Goal: Task Accomplishment & Management: Manage account settings

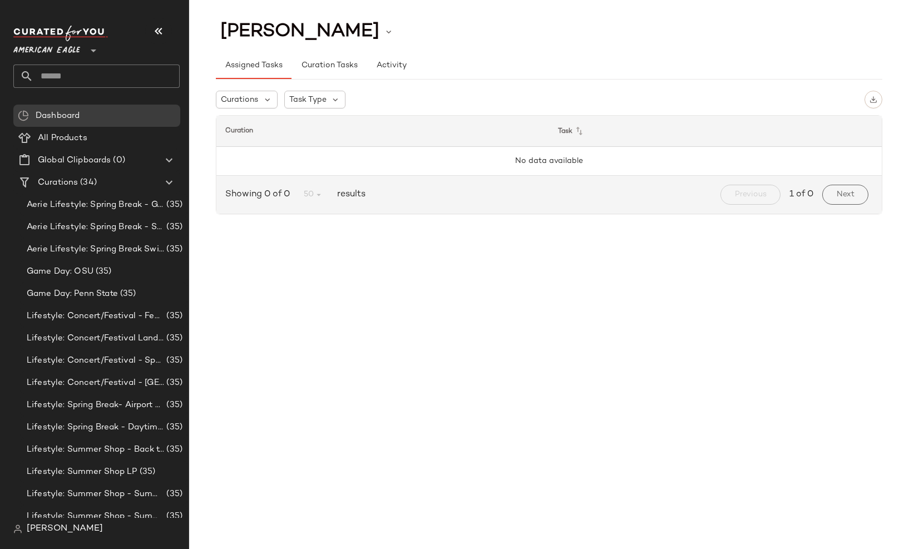
click at [56, 538] on div "[PERSON_NAME]" at bounding box center [100, 529] width 175 height 22
click at [57, 534] on span "[PERSON_NAME]" at bounding box center [65, 528] width 76 height 13
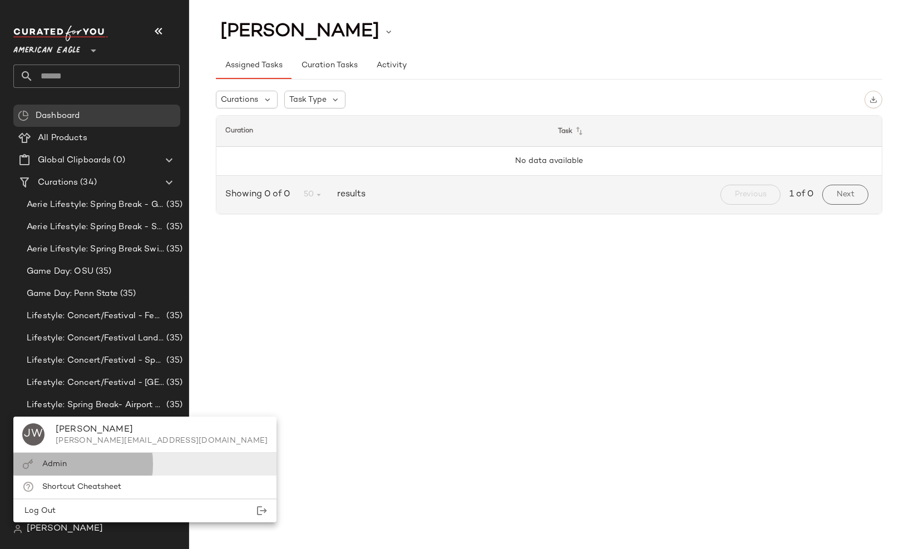
click at [66, 469] on div "Admin" at bounding box center [54, 465] width 24 height 12
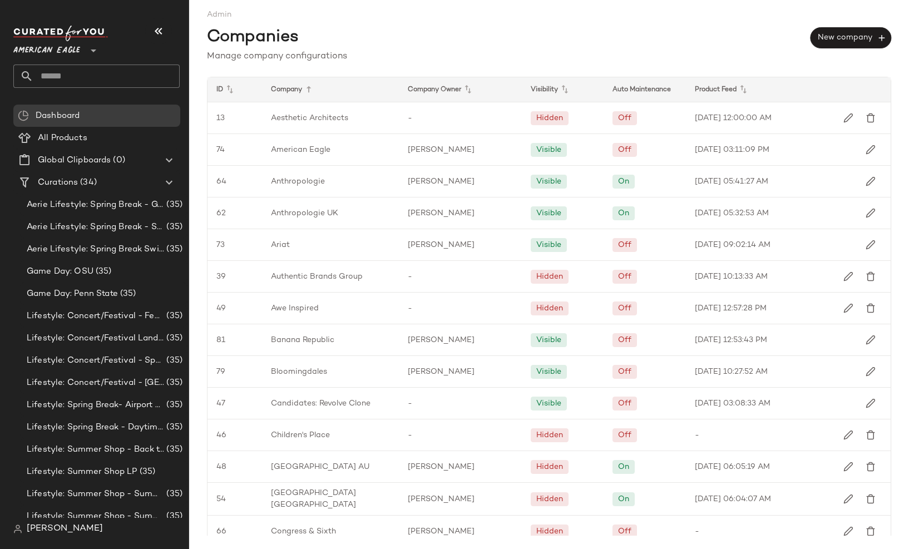
click at [604, 97] on div "Visibility" at bounding box center [645, 89] width 82 height 24
click at [564, 91] on icon at bounding box center [564, 89] width 13 height 13
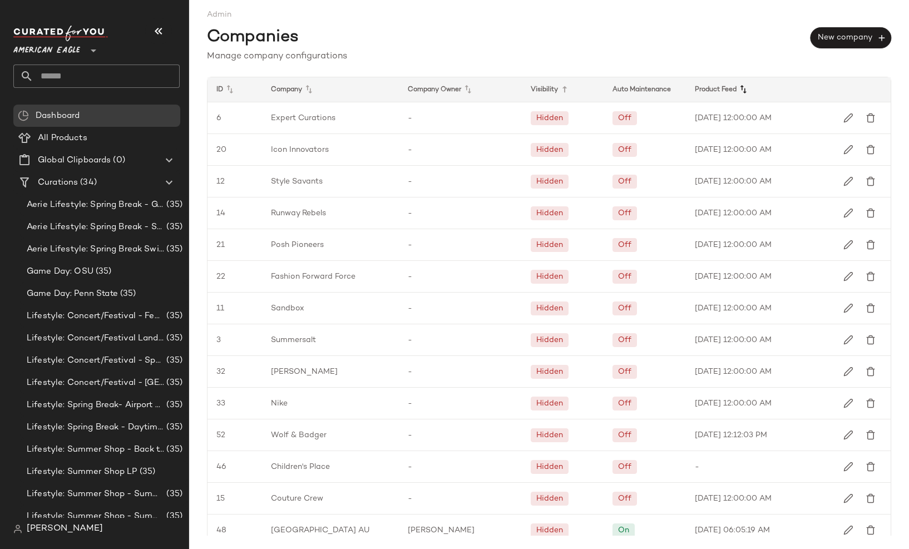
click at [737, 88] on icon at bounding box center [743, 89] width 13 height 13
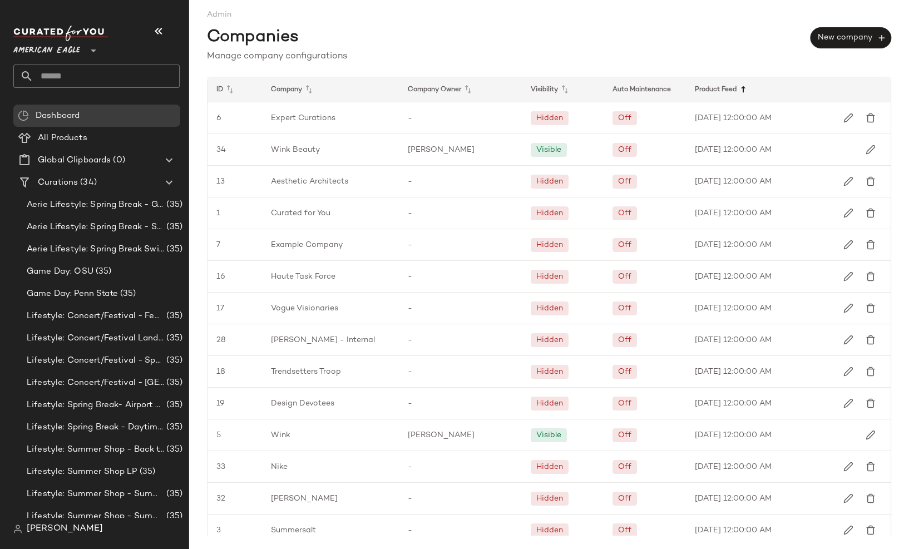
click at [737, 90] on icon at bounding box center [743, 89] width 13 height 13
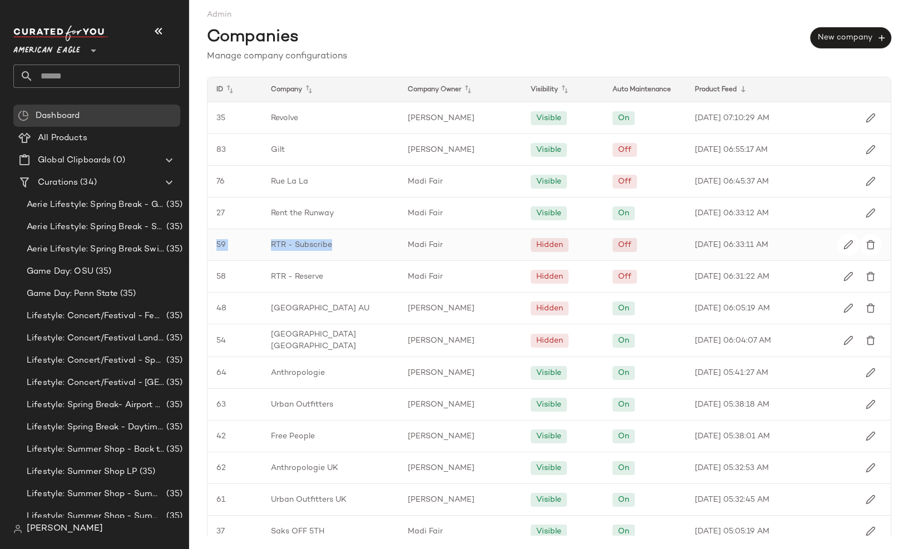
drag, startPoint x: 211, startPoint y: 241, endPoint x: 343, endPoint y: 245, distance: 131.9
click at [343, 245] on div "59 RTR - Subscribe Madi Fair Hidden Off [DATE] 06:33:11 AM" at bounding box center [549, 245] width 683 height 32
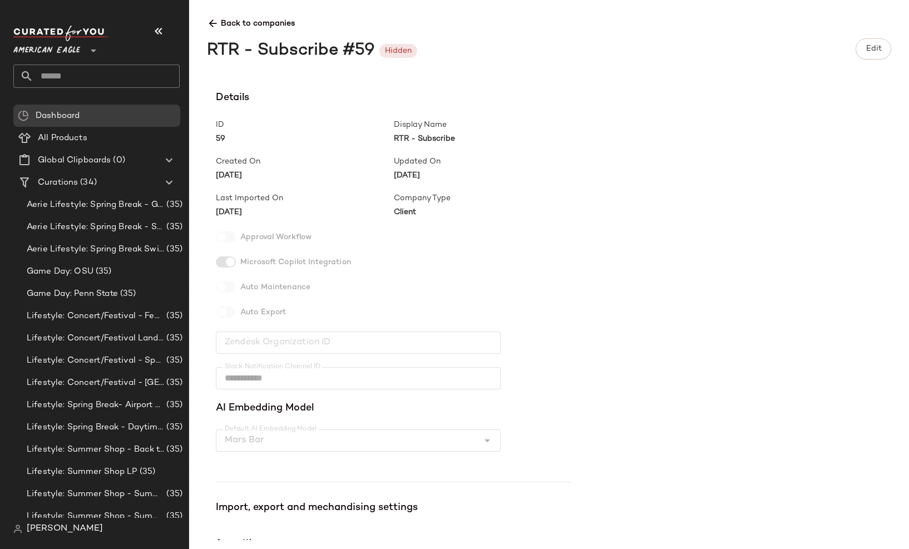
click at [213, 21] on icon at bounding box center [213, 24] width 12 height 12
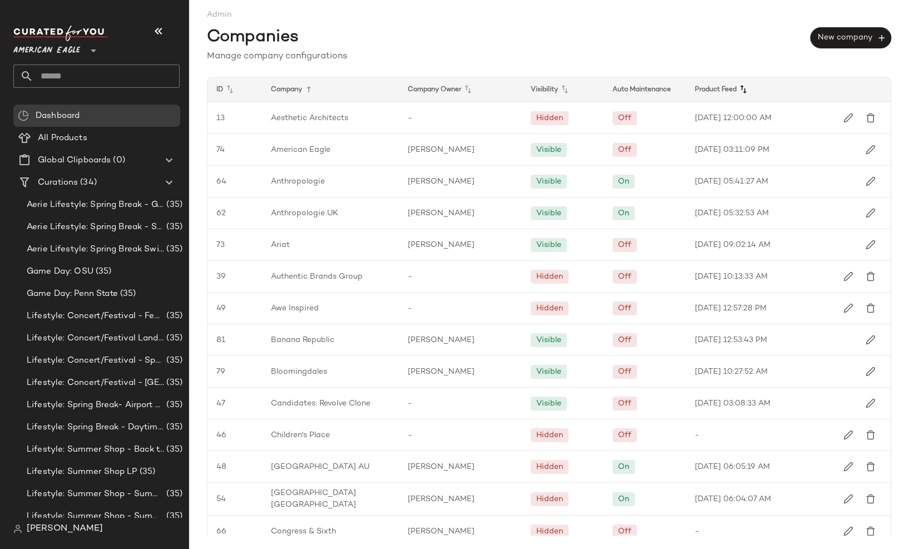
click at [737, 90] on icon at bounding box center [743, 89] width 13 height 13
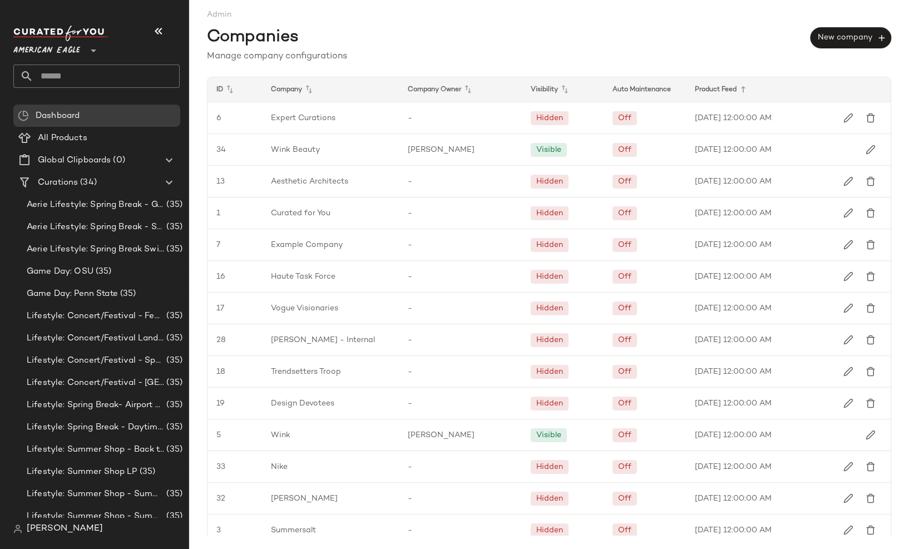
click at [737, 90] on icon at bounding box center [743, 89] width 13 height 13
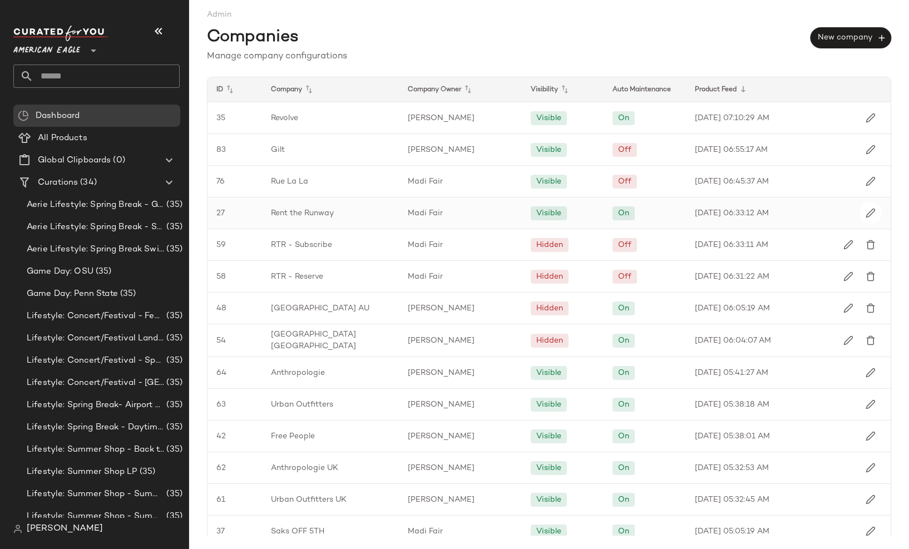
scroll to position [134, 0]
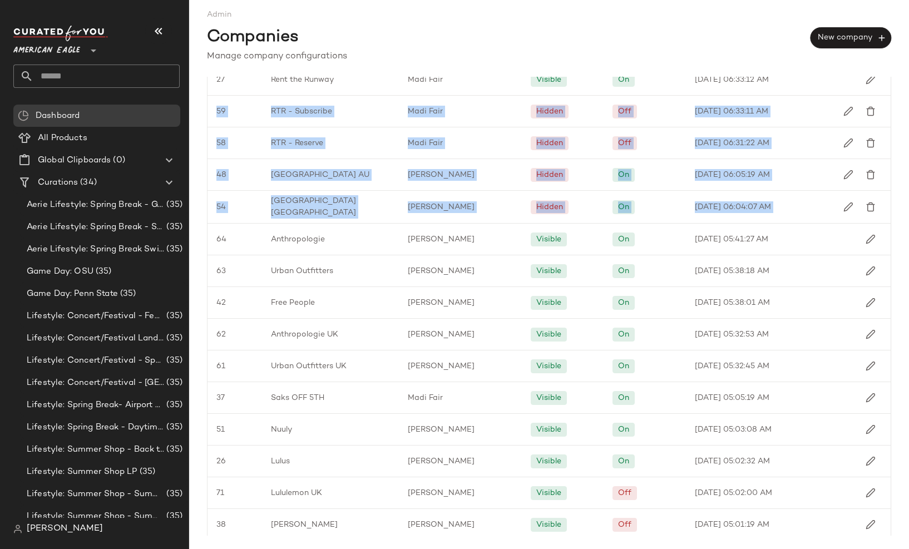
drag, startPoint x: 200, startPoint y: 109, endPoint x: 899, endPoint y: 215, distance: 707.4
click at [899, 215] on div "Admin Companies New company Manage company configurations ID Company Company Ow…" at bounding box center [549, 274] width 720 height 549
copy div "59 RTR - Subscribe Madi Fair Hidden Off [DATE] 06:33:11 AM 58 RTR - Reserve Mad…"
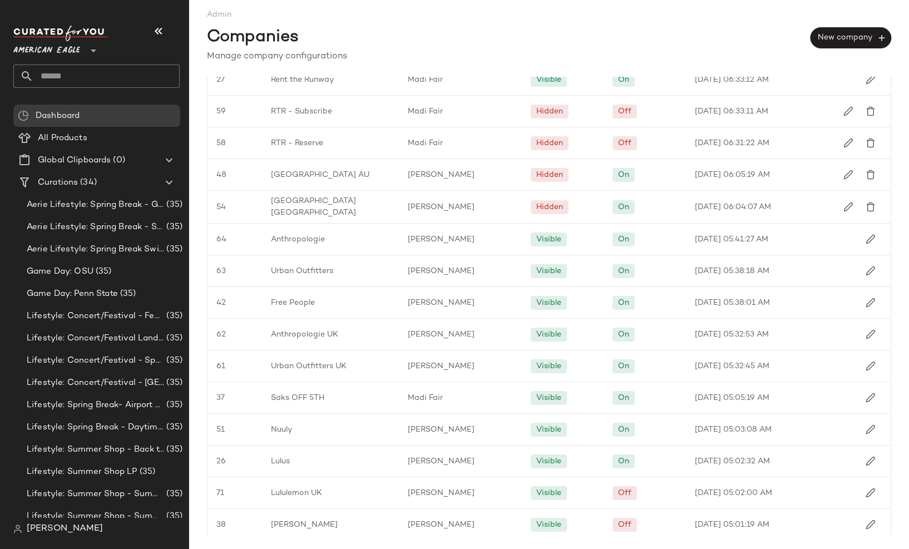
click at [669, 55] on div "Manage company configurations" at bounding box center [549, 56] width 684 height 13
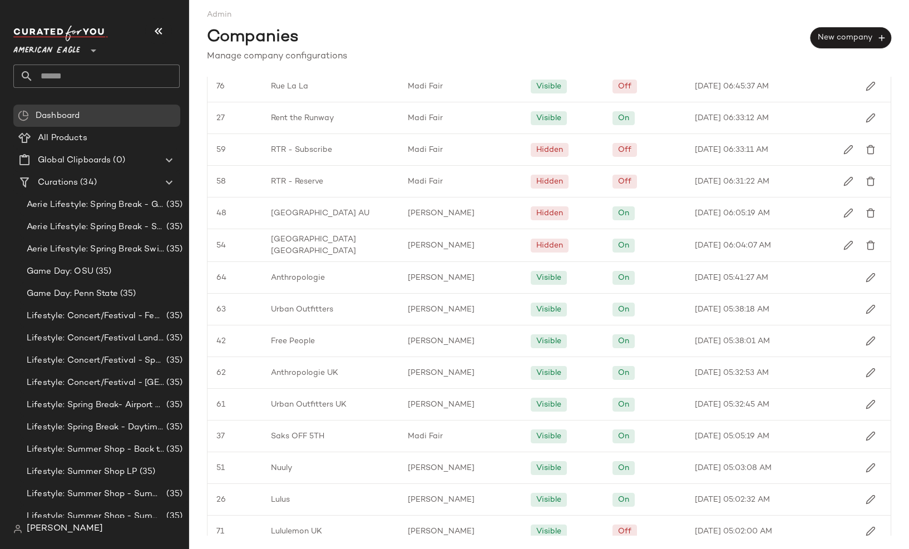
scroll to position [0, 0]
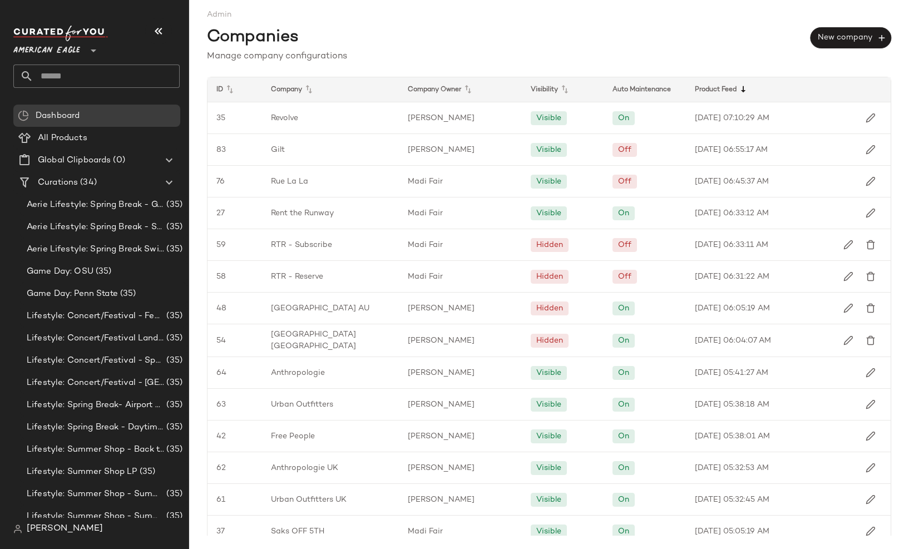
click at [743, 87] on icon at bounding box center [743, 89] width 13 height 13
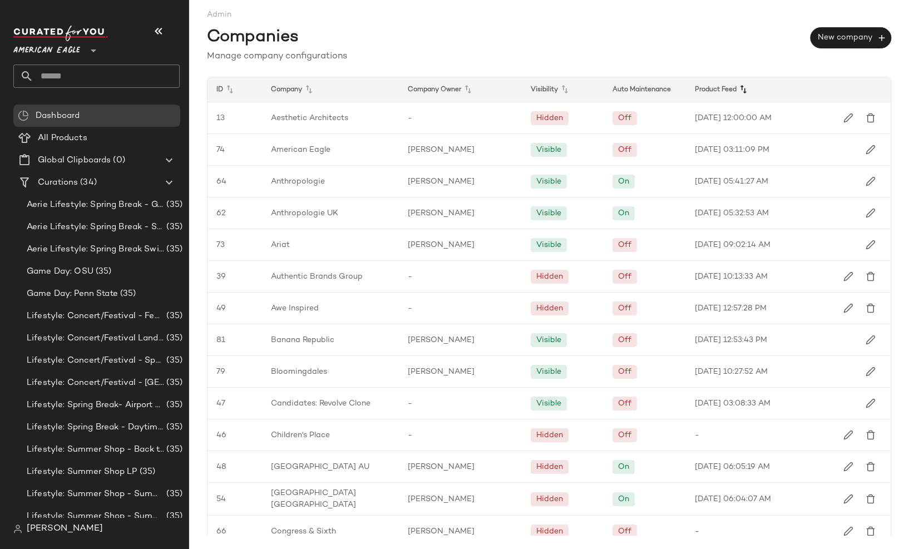
click at [743, 88] on icon at bounding box center [743, 89] width 13 height 13
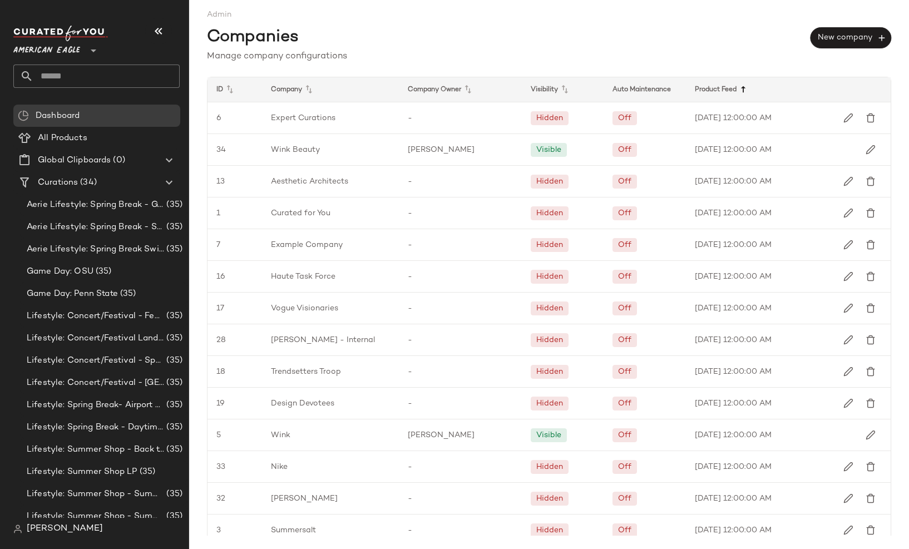
click at [743, 87] on icon at bounding box center [743, 89] width 13 height 13
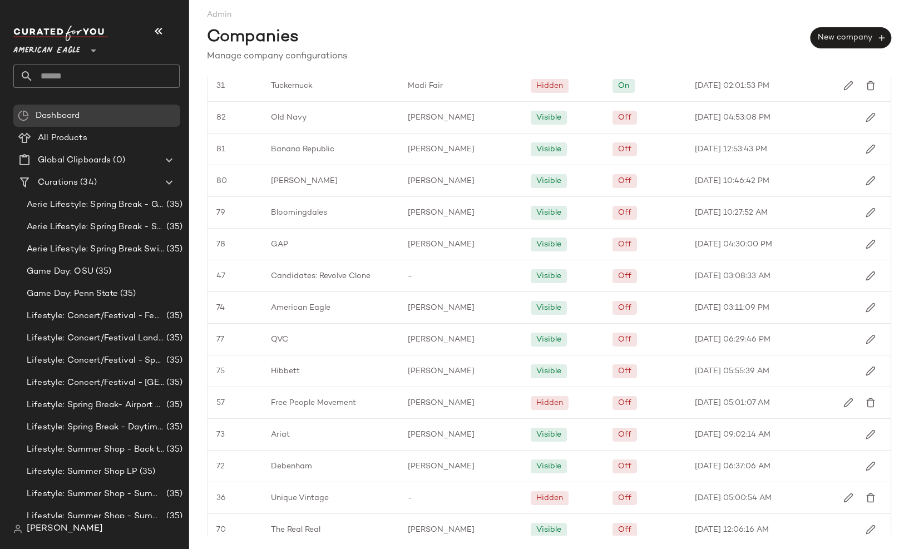
scroll to position [534, 0]
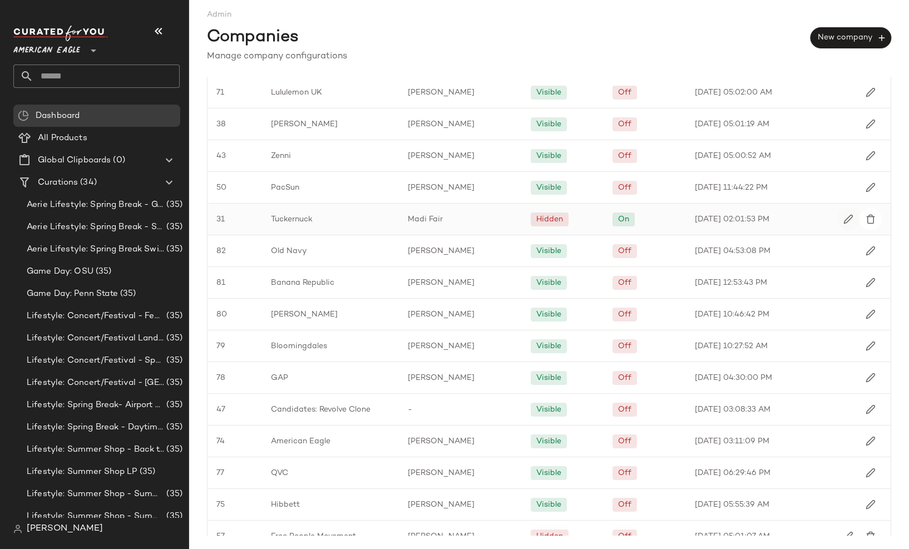
click at [846, 219] on img "button" at bounding box center [849, 219] width 10 height 10
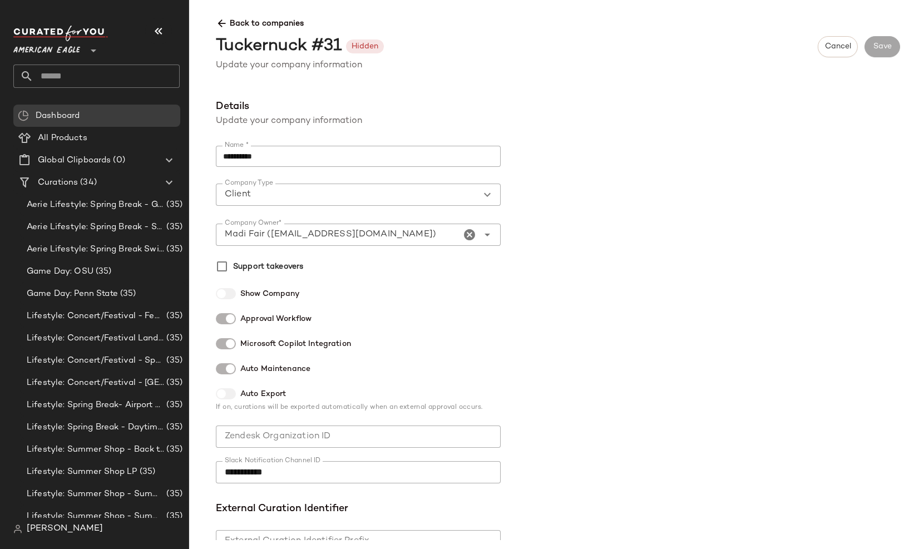
click at [223, 368] on div at bounding box center [226, 368] width 20 height 11
drag, startPoint x: 881, startPoint y: 47, endPoint x: 817, endPoint y: 195, distance: 161.5
click at [817, 195] on div "**********" at bounding box center [549, 274] width 720 height 549
click at [817, 195] on div "**********" at bounding box center [558, 319] width 702 height 441
click at [875, 51] on span "Save" at bounding box center [882, 46] width 19 height 9
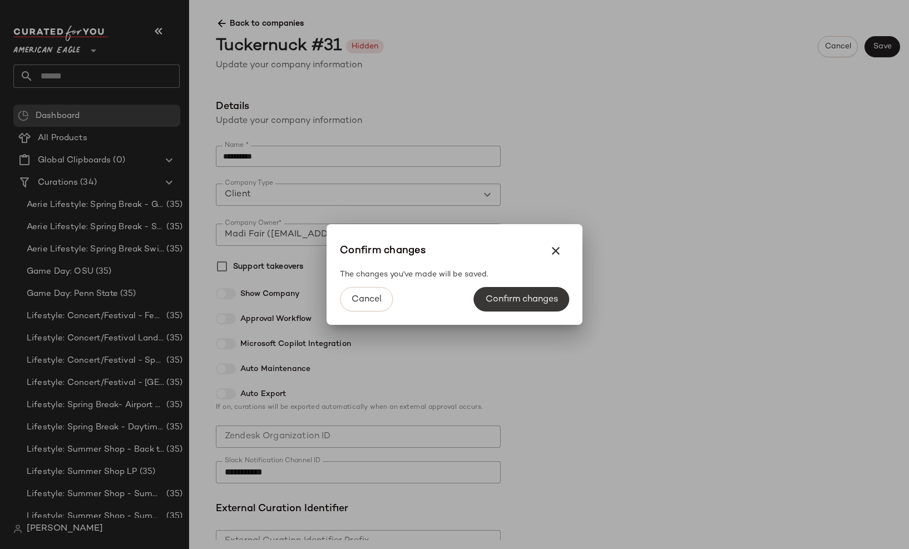
click at [524, 304] on span "Confirm changes" at bounding box center [521, 299] width 73 height 11
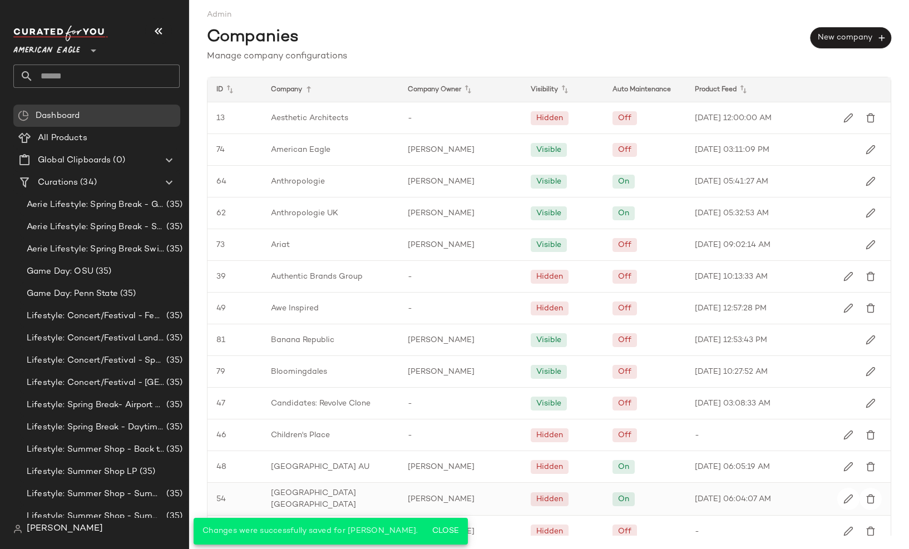
scroll to position [134, 0]
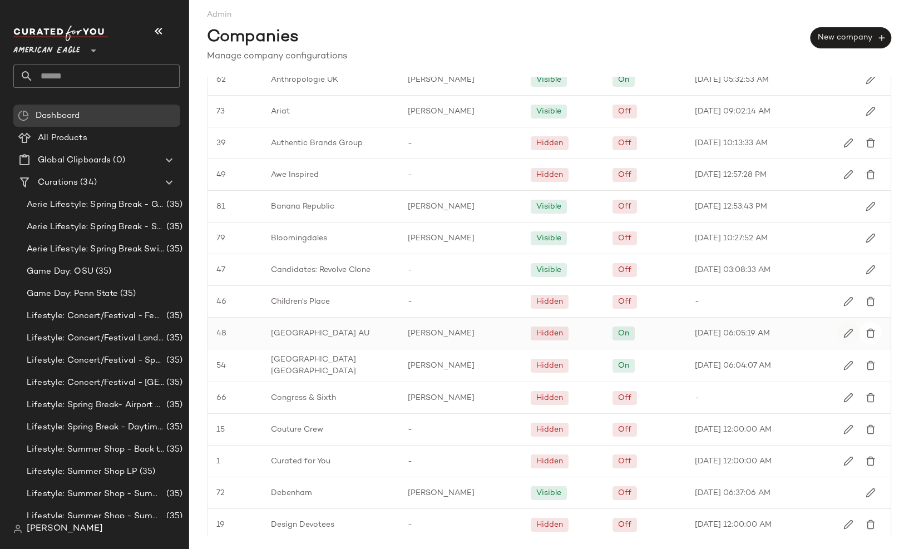
click at [844, 334] on img "button" at bounding box center [849, 333] width 10 height 10
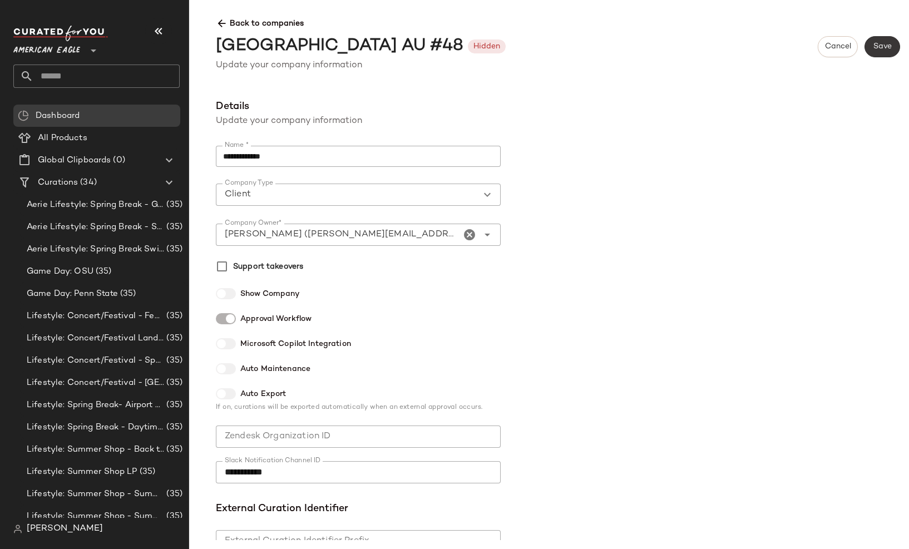
click at [880, 55] on button "Save" at bounding box center [883, 46] width 36 height 21
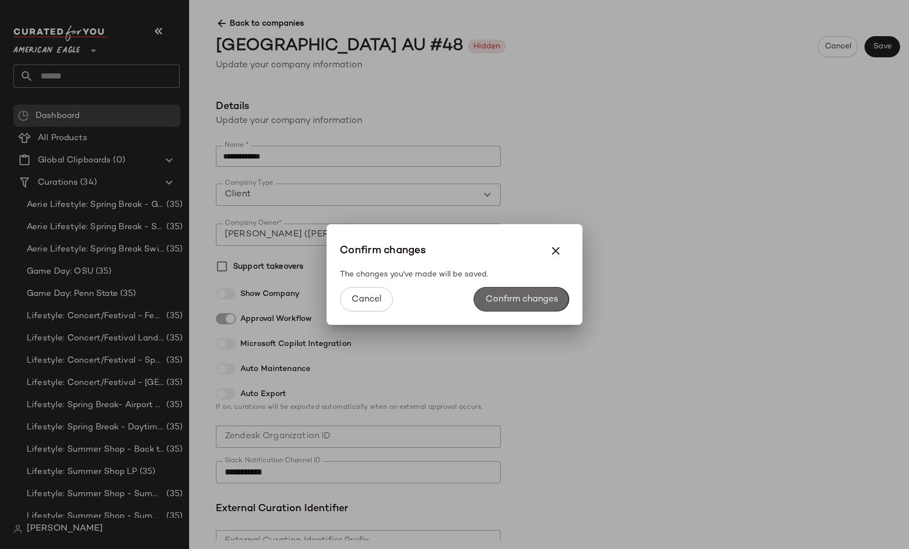
click at [548, 299] on span "Confirm changes" at bounding box center [521, 299] width 73 height 11
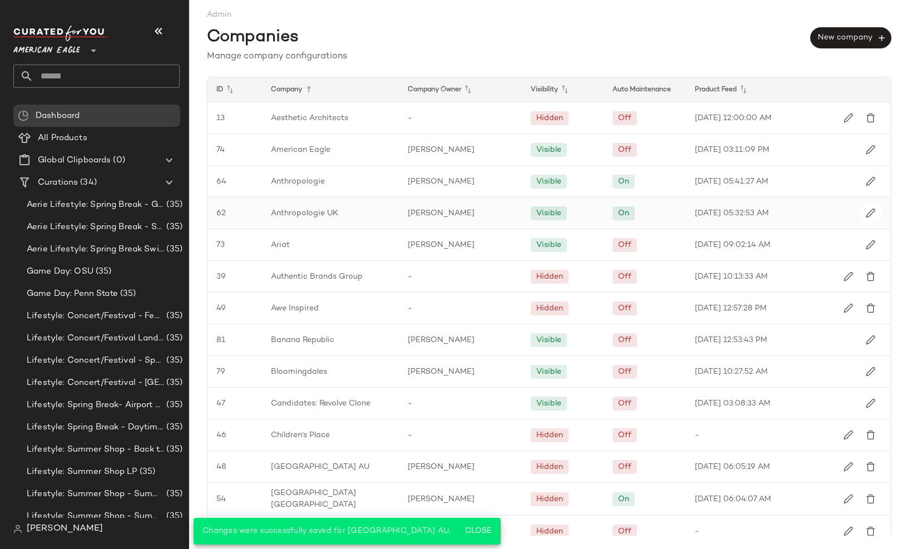
scroll to position [134, 0]
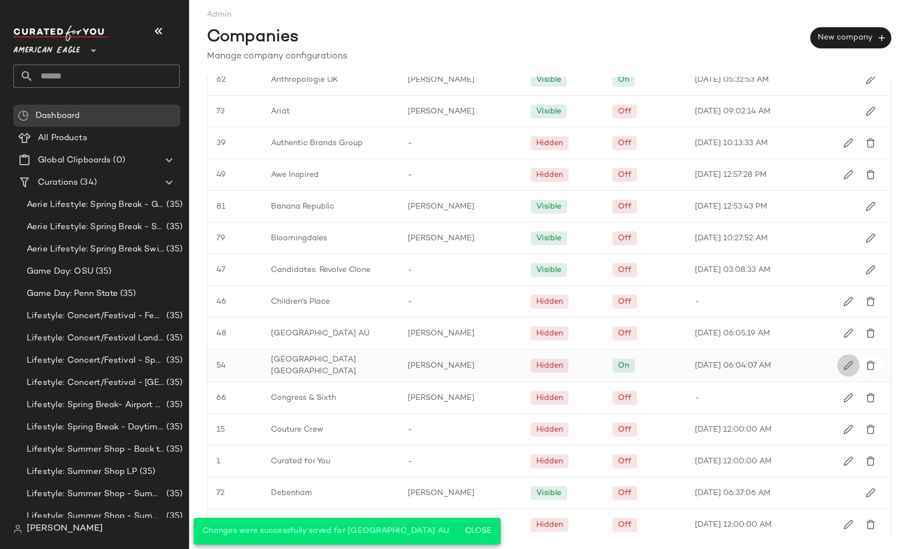
click at [844, 363] on img "button" at bounding box center [849, 366] width 10 height 10
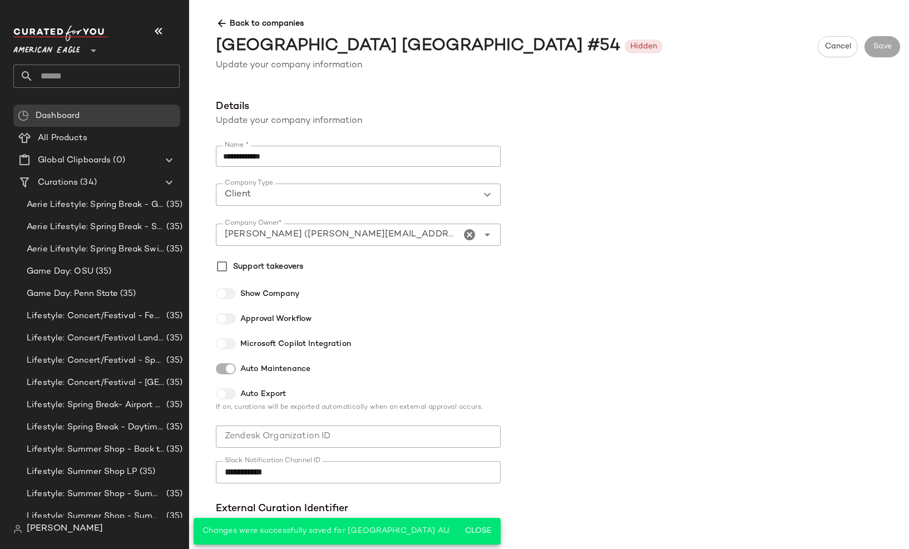
click at [221, 368] on div at bounding box center [226, 368] width 20 height 11
click at [893, 45] on button "Save" at bounding box center [883, 46] width 36 height 21
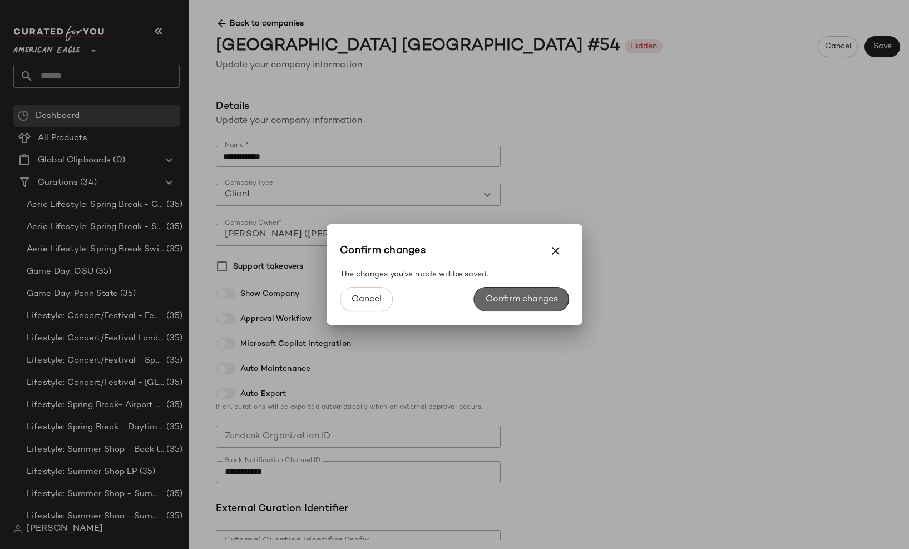
click at [531, 304] on button "Confirm changes" at bounding box center [521, 299] width 95 height 24
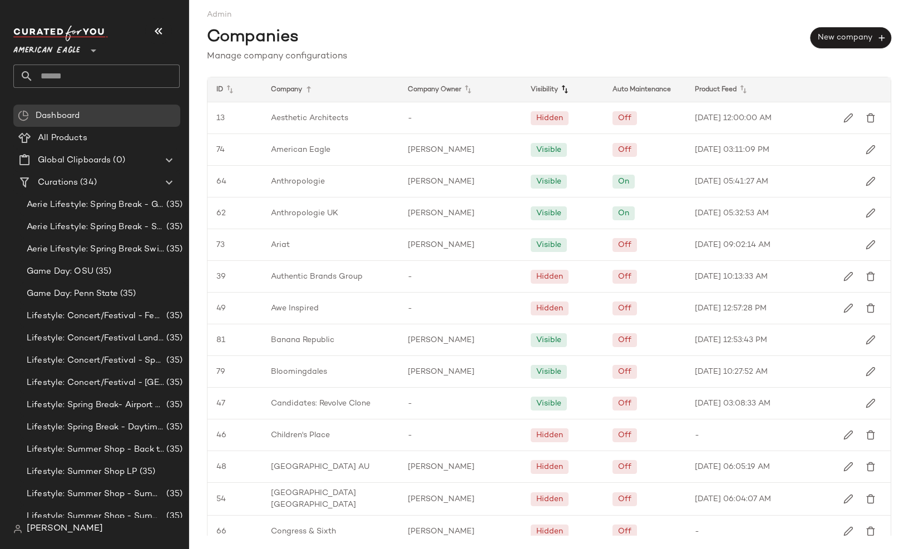
click at [564, 90] on icon at bounding box center [564, 89] width 13 height 13
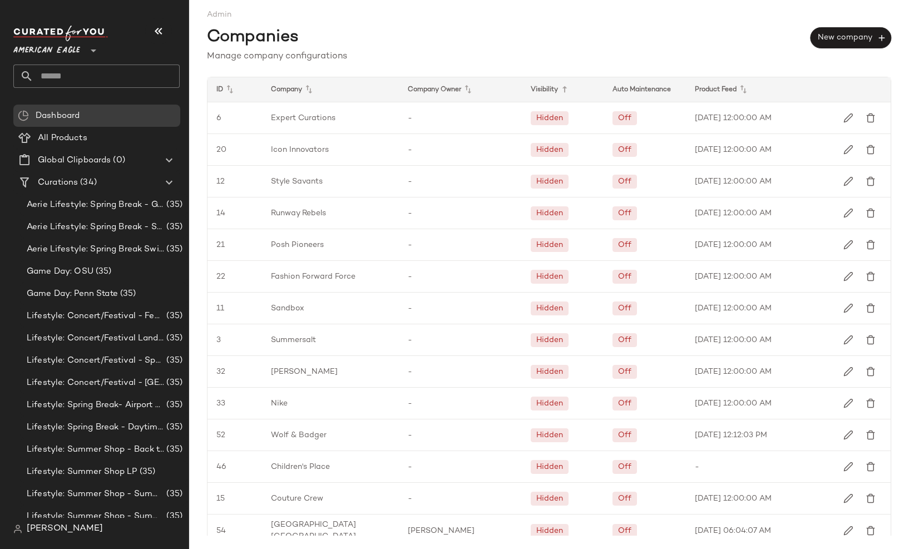
click at [564, 90] on icon at bounding box center [564, 89] width 13 height 13
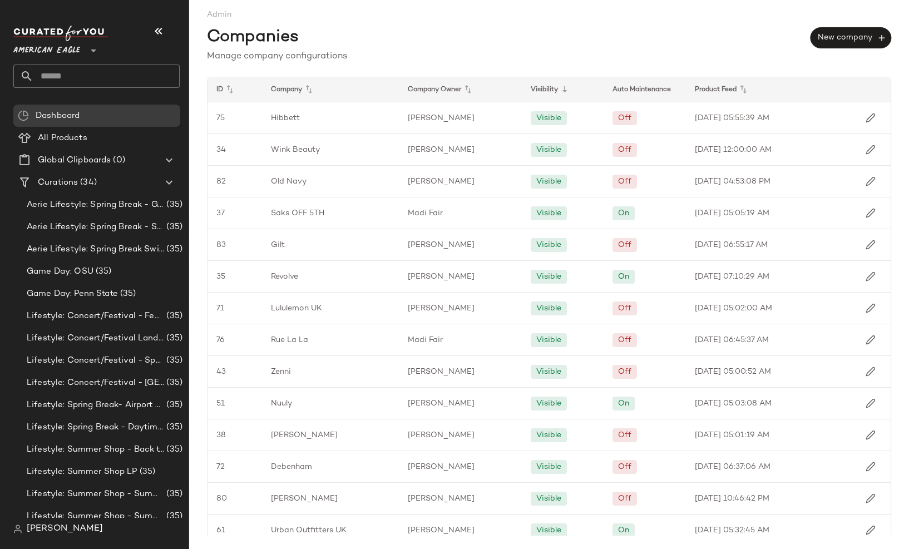
click at [809, 91] on div "Product Feed" at bounding box center [850, 89] width 82 height 24
click at [737, 90] on icon at bounding box center [743, 89] width 13 height 13
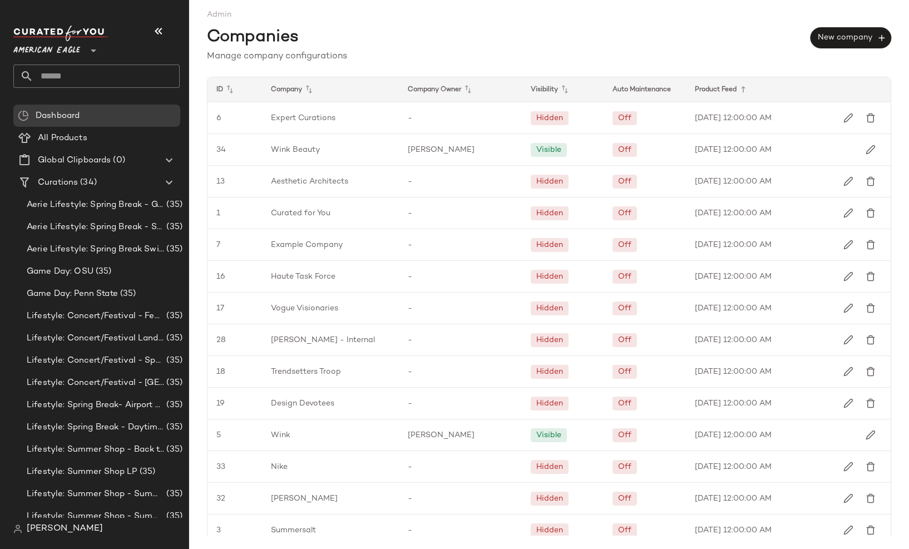
click at [737, 90] on icon at bounding box center [743, 89] width 13 height 13
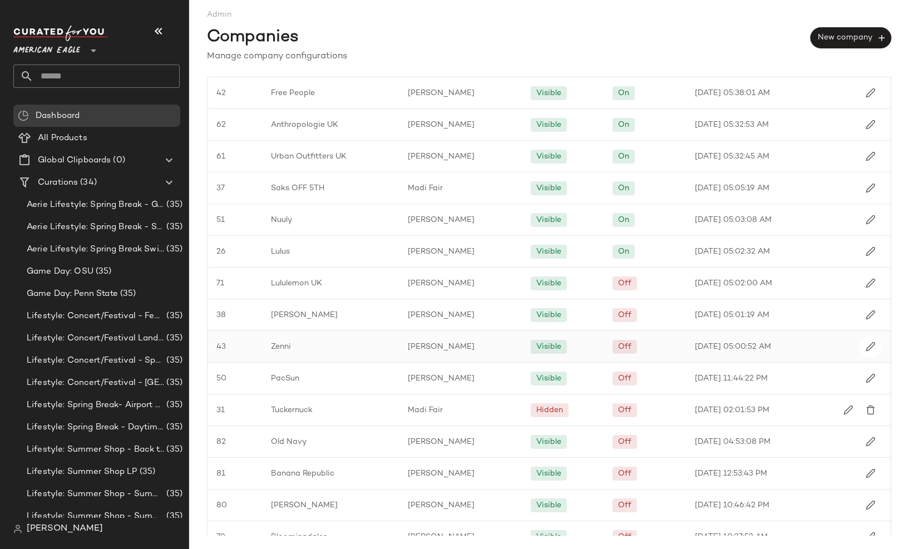
scroll to position [477, 0]
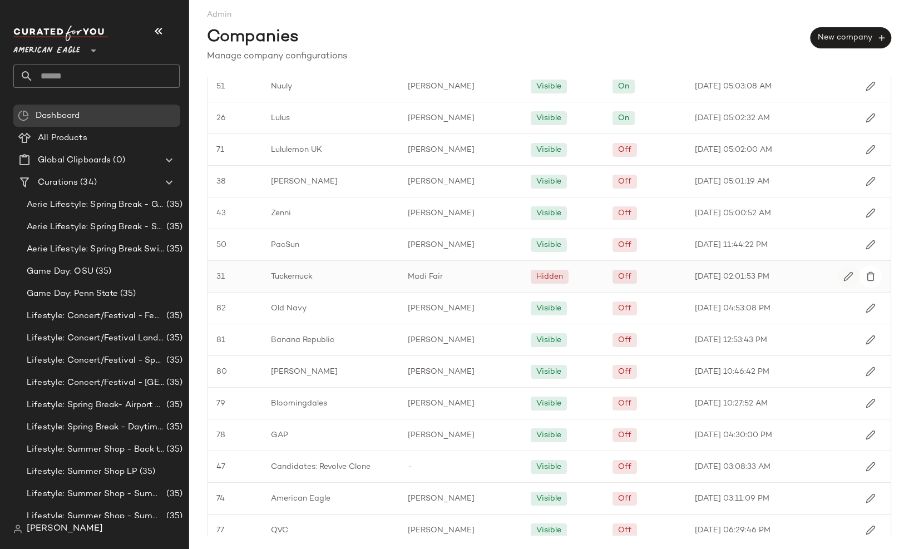
click at [848, 277] on button "button" at bounding box center [848, 276] width 22 height 22
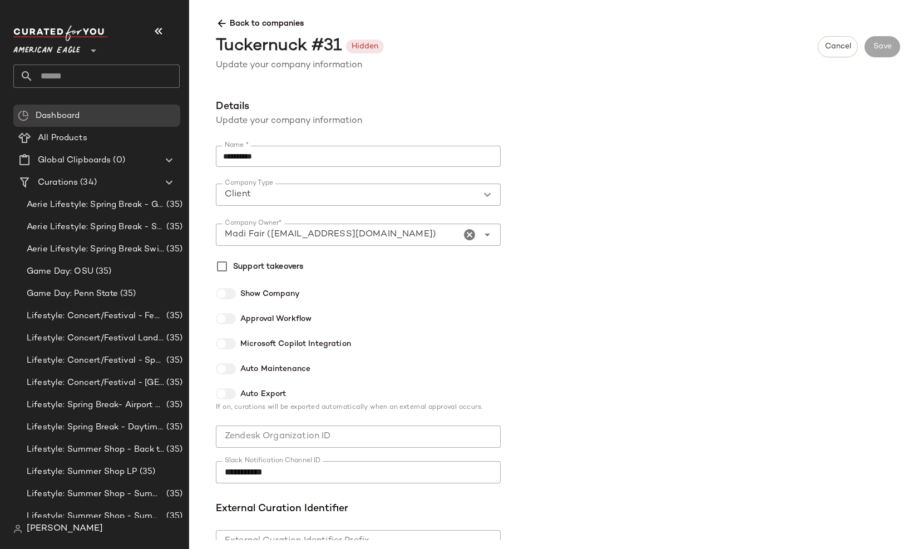
click at [218, 22] on icon at bounding box center [222, 24] width 12 height 12
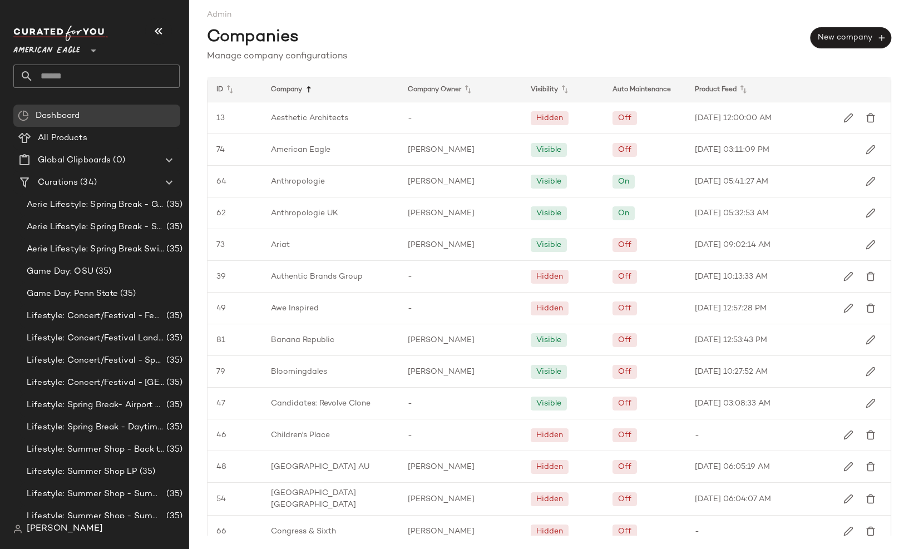
click at [311, 87] on icon at bounding box center [308, 89] width 13 height 13
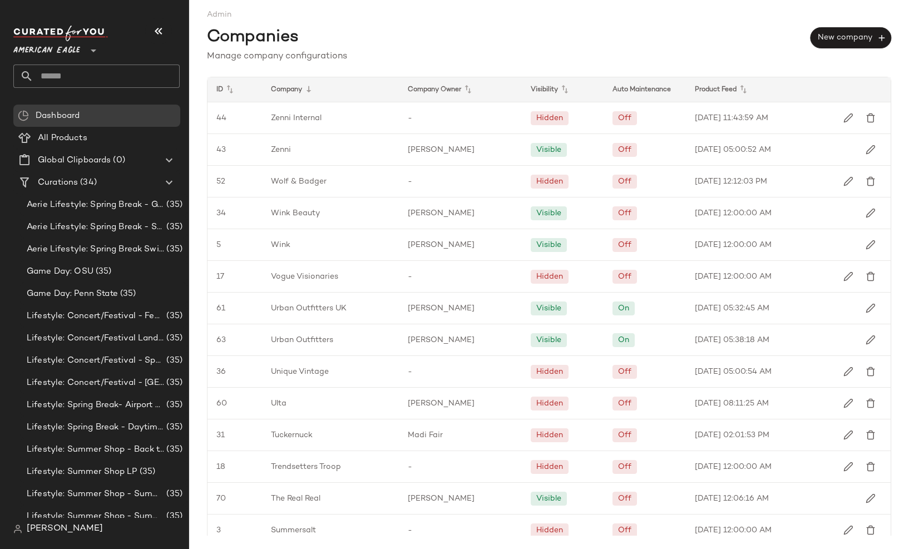
click at [311, 87] on icon at bounding box center [308, 89] width 13 height 13
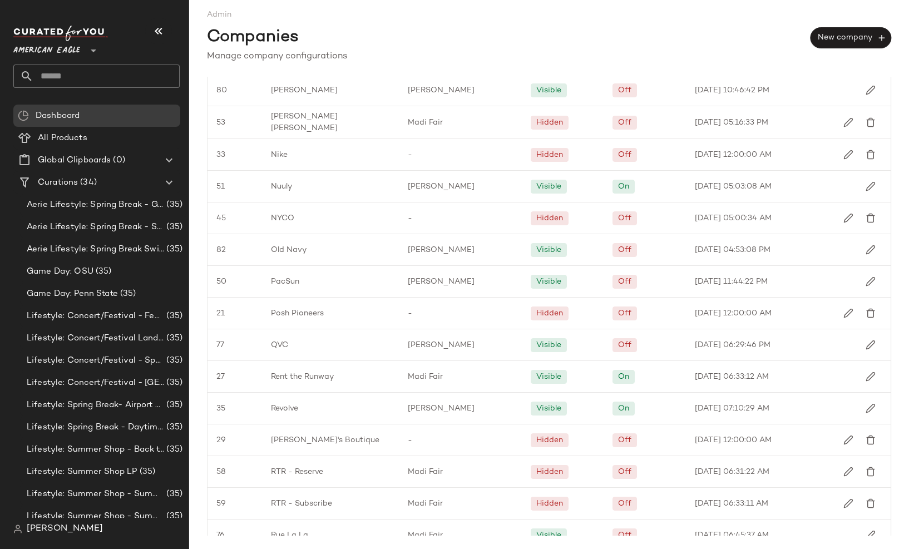
scroll to position [1190, 0]
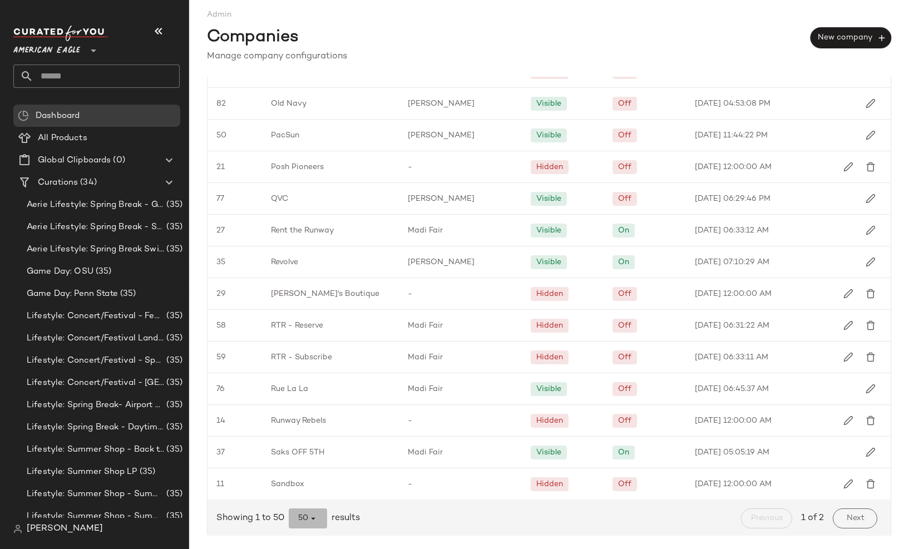
click at [307, 516] on span "50" at bounding box center [308, 519] width 21 height 10
click at [311, 484] on div "All" at bounding box center [308, 488] width 21 height 13
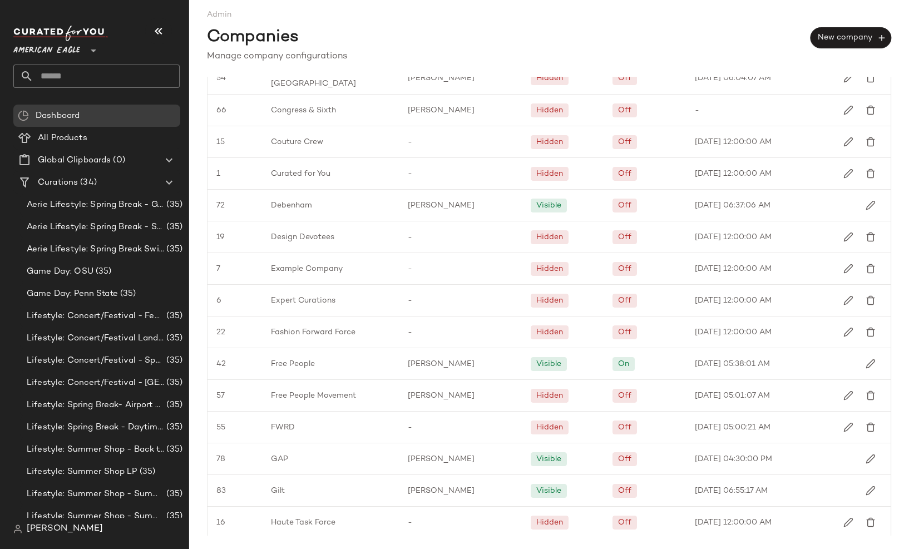
scroll to position [0, 0]
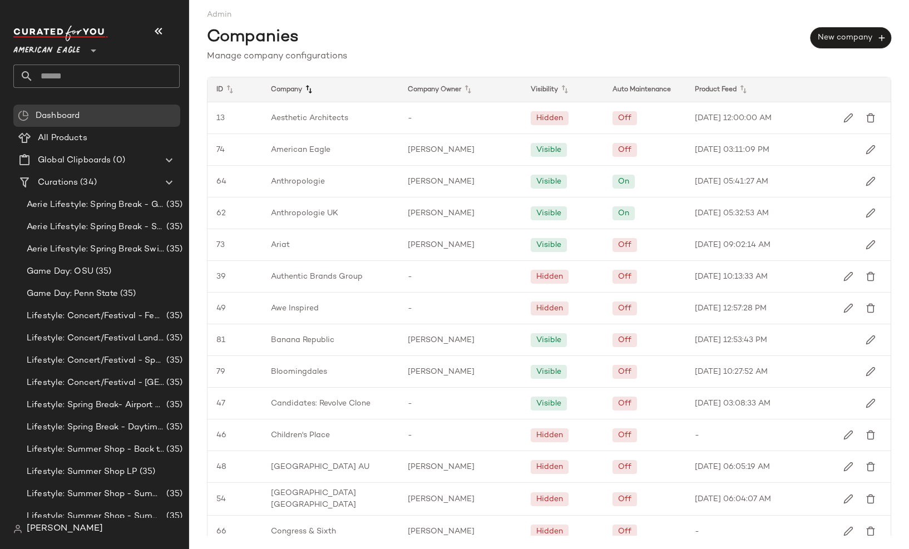
click at [309, 90] on icon at bounding box center [308, 89] width 13 height 13
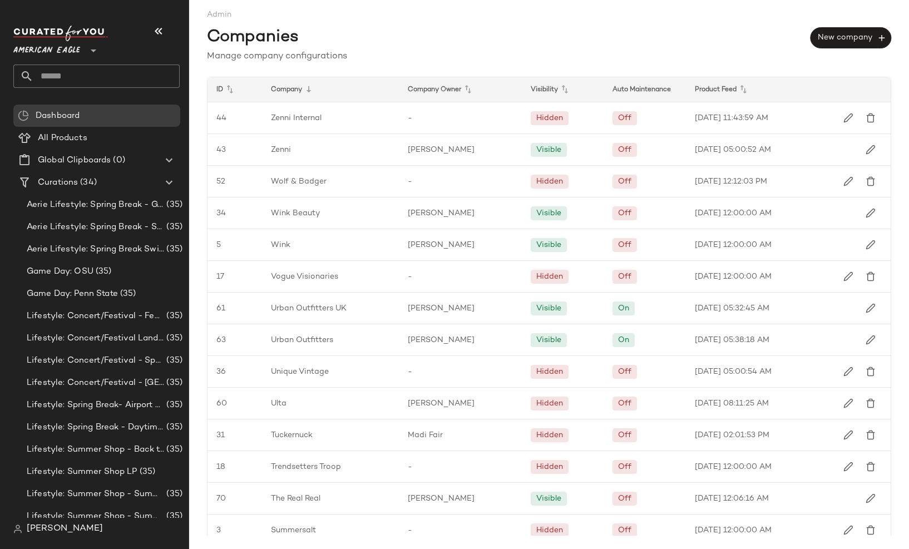
click at [309, 90] on icon at bounding box center [308, 89] width 13 height 13
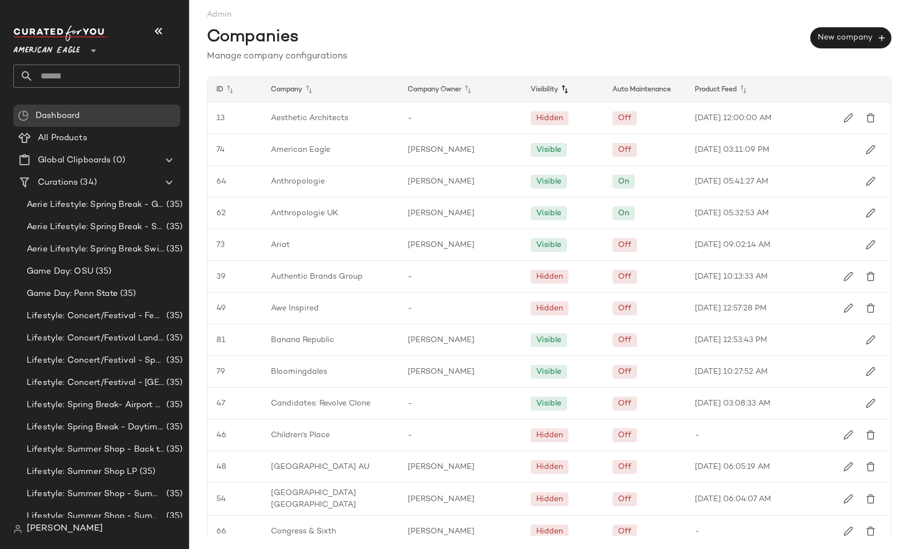
click at [561, 83] on icon at bounding box center [564, 89] width 13 height 13
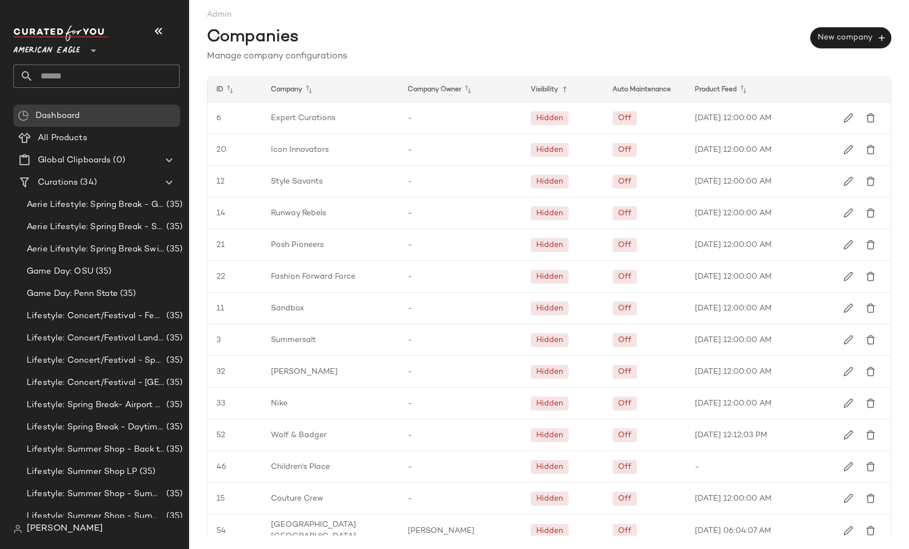
click at [561, 83] on icon at bounding box center [564, 89] width 13 height 13
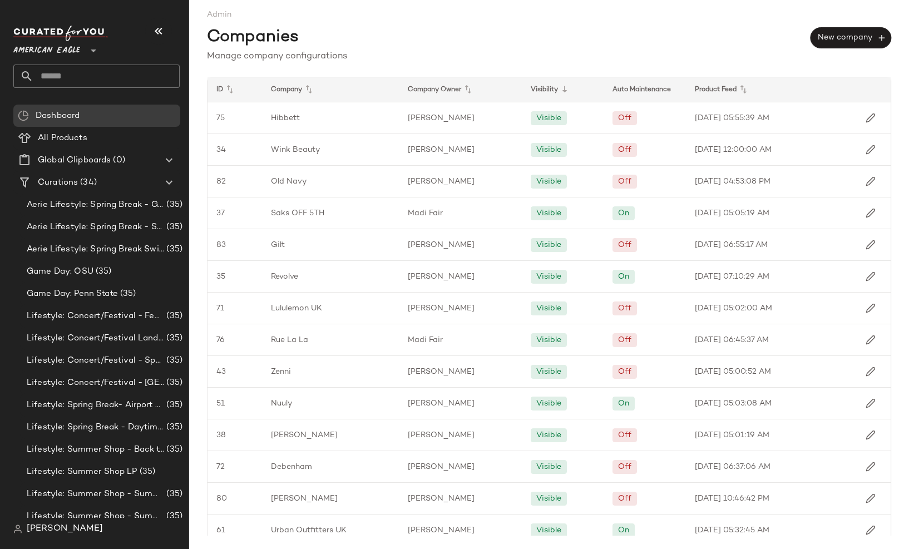
click at [686, 85] on div "Auto Maintenance" at bounding box center [747, 89] width 123 height 24
click at [686, 89] on div "Auto Maintenance" at bounding box center [747, 89] width 123 height 24
click at [686, 90] on div "Auto Maintenance" at bounding box center [747, 89] width 123 height 24
